Goal: Transaction & Acquisition: Subscribe to service/newsletter

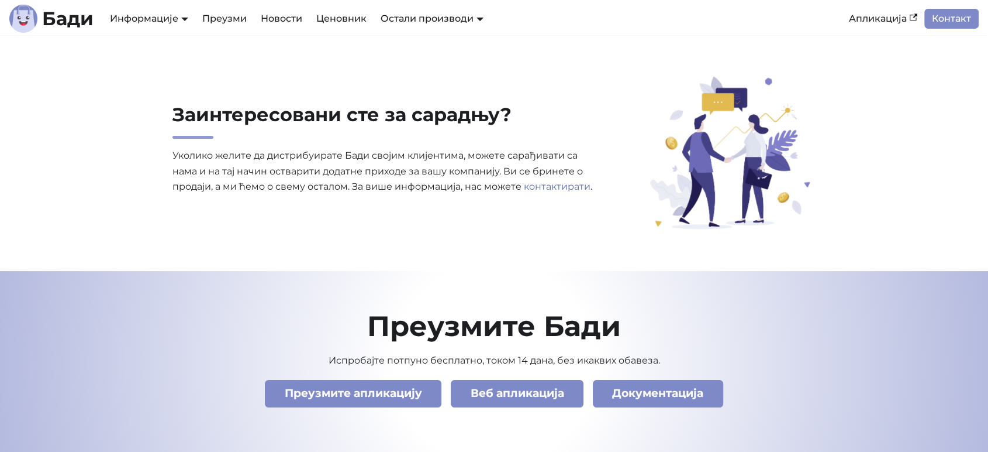
scroll to position [3925, 0]
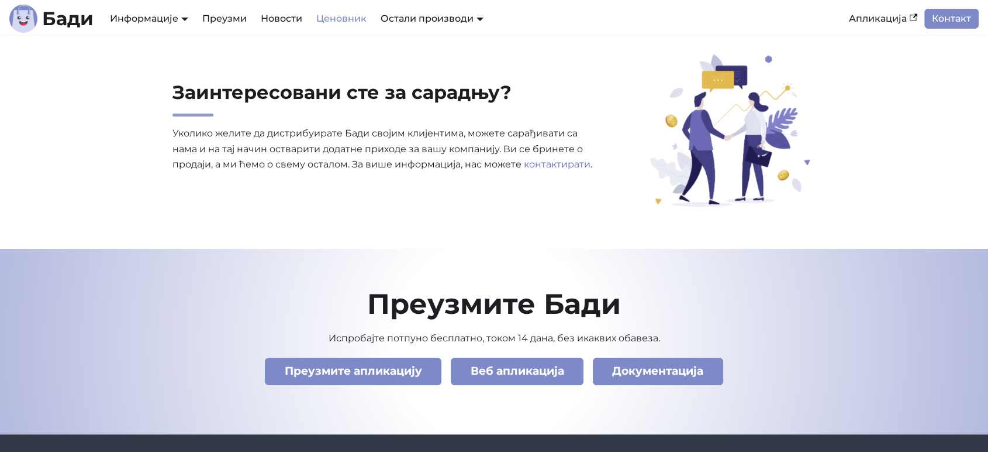
click at [327, 24] on link "Ценовник" at bounding box center [341, 19] width 64 height 20
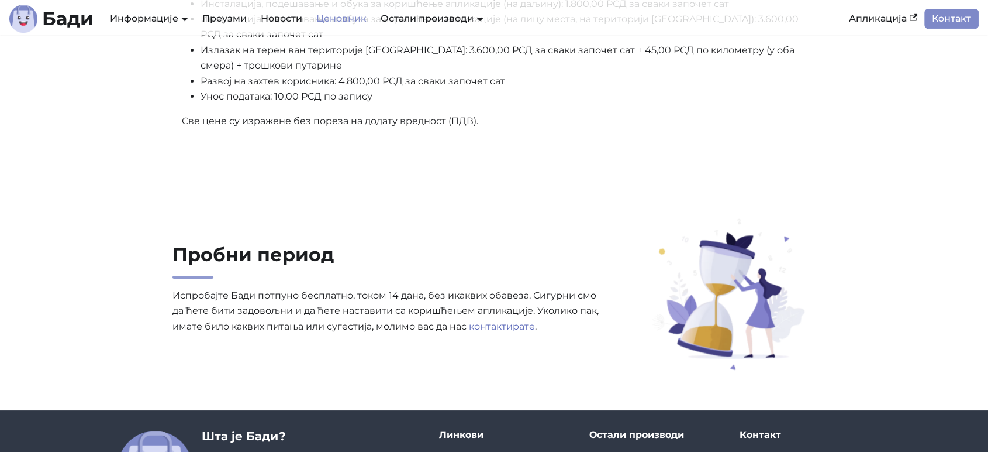
scroll to position [676, 0]
click at [855, 19] on link "Апликација" at bounding box center [883, 19] width 82 height 20
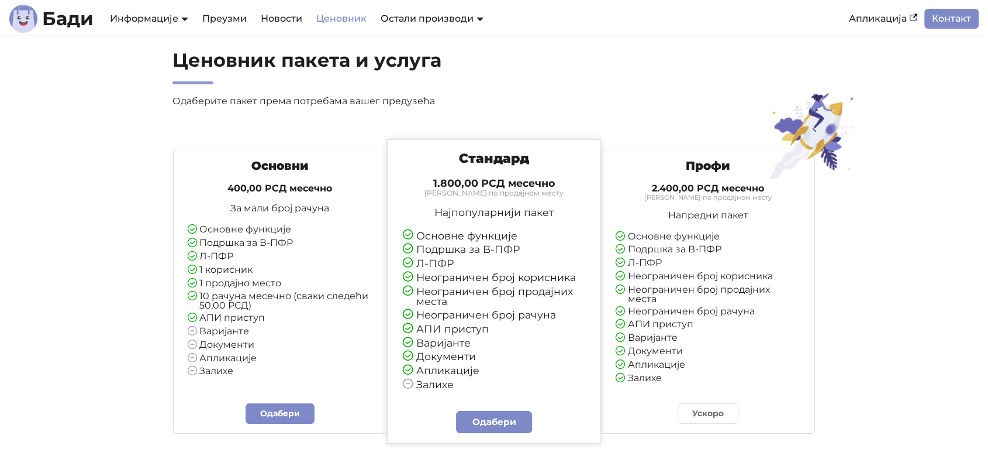
scroll to position [0, 0]
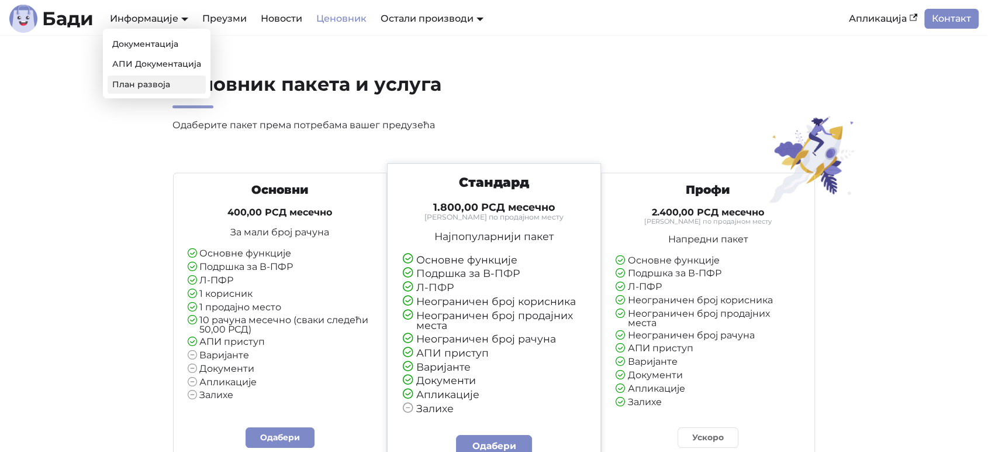
click at [150, 78] on link "План развоја" at bounding box center [157, 84] width 98 height 18
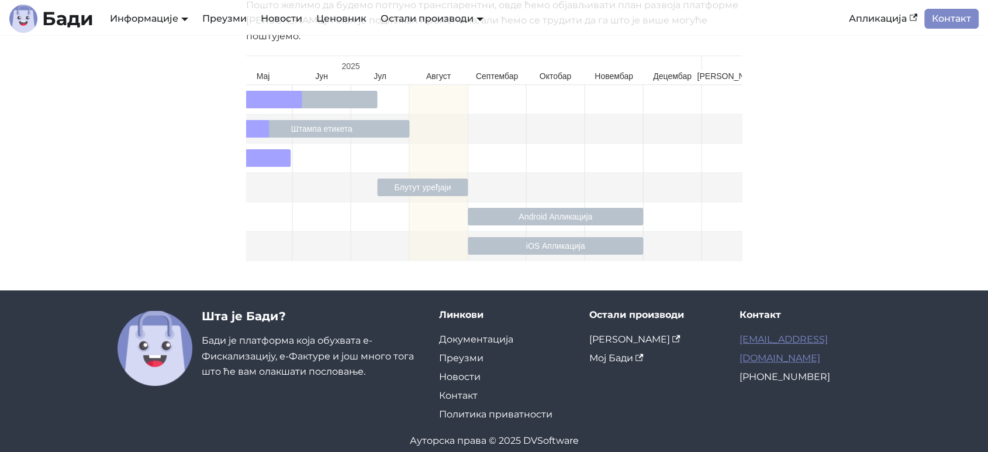
click at [774, 333] on link "info@dvsoftware.rs" at bounding box center [783, 348] width 88 height 30
click at [471, 390] on link "Контакт" at bounding box center [458, 395] width 39 height 11
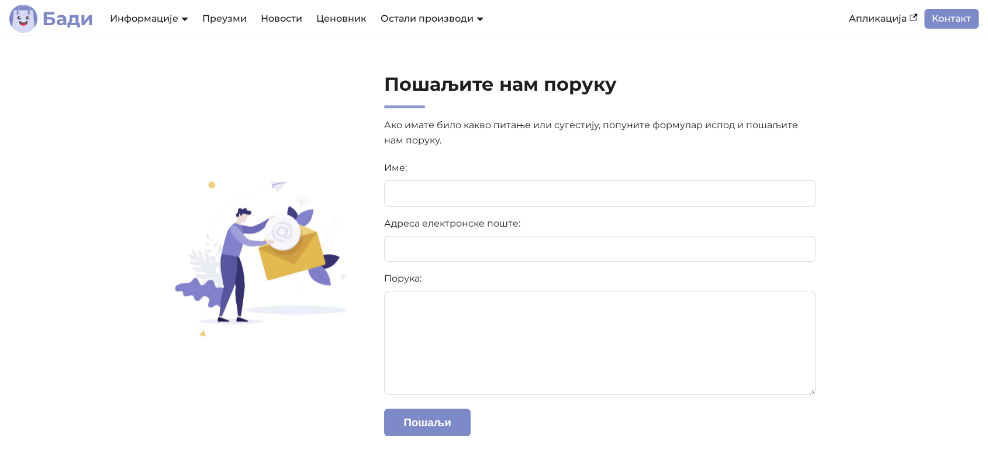
click at [67, 25] on b "Бади" at bounding box center [67, 18] width 51 height 19
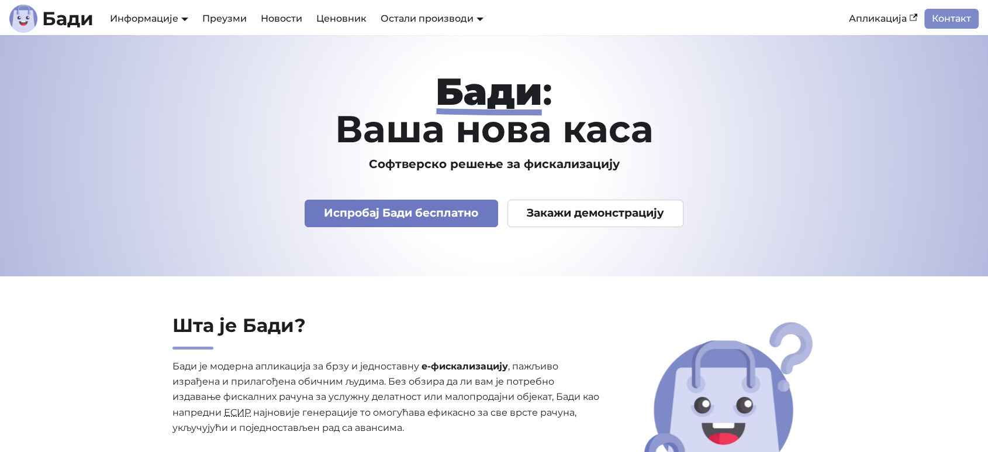
click at [387, 223] on link "Испробај Бади бесплатно" at bounding box center [402, 212] width 194 height 27
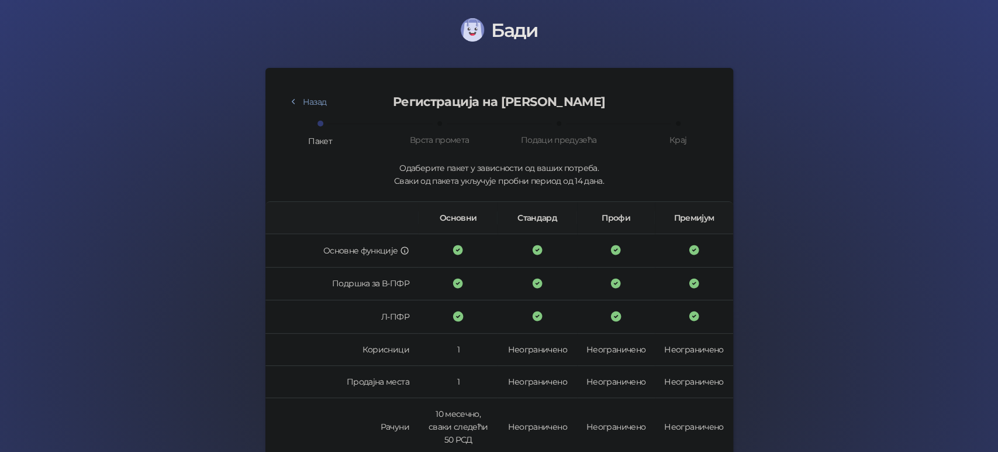
click at [156, 142] on div "[PERSON_NAME] Назад Регистрација на [PERSON_NAME] Пакет Врста промета Подаци пр…" at bounding box center [499, 381] width 998 height 763
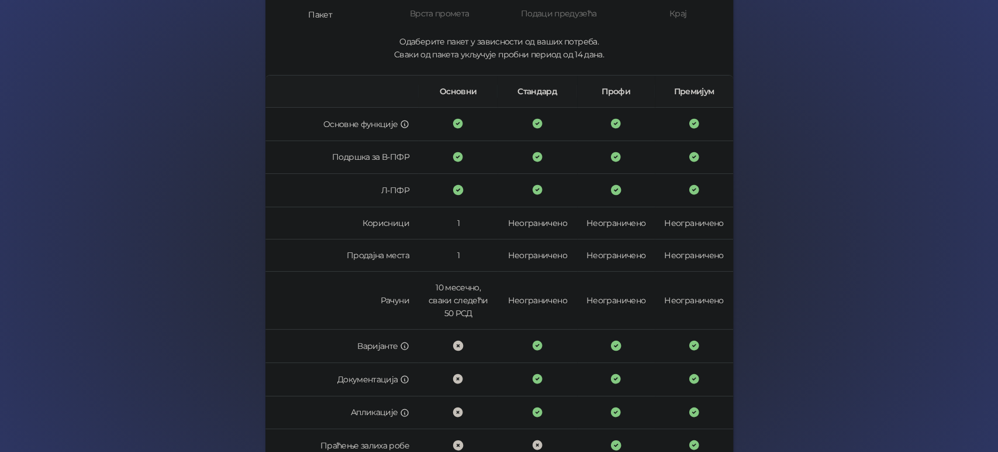
scroll to position [98, 0]
